Goal: Transaction & Acquisition: Purchase product/service

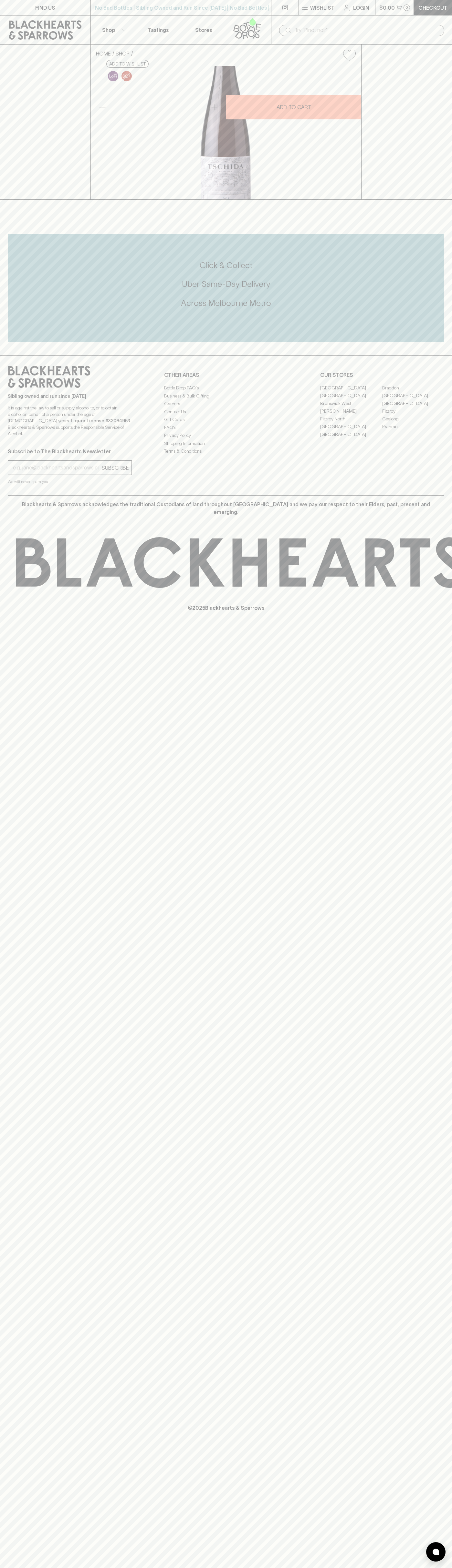
click at [389, 30] on input "text" at bounding box center [366, 31] width 144 height 10
click at [447, 612] on p "© 2025 Blackhearts & Sparrows" at bounding box center [226, 599] width 452 height 24
click at [410, 1568] on html "FIND US | No Bad Bottles | Sibling Owned and Run Since [DATE] | No Bad Bottles …" at bounding box center [226, 784] width 452 height 1568
click at [3, 145] on div "HOME SHOP [PERSON_NAME] [PERSON_NAME] auf [PERSON_NAME] 2023 $98.00 Add to wish…" at bounding box center [226, 122] width 452 height 155
